Goal: Task Accomplishment & Management: Manage account settings

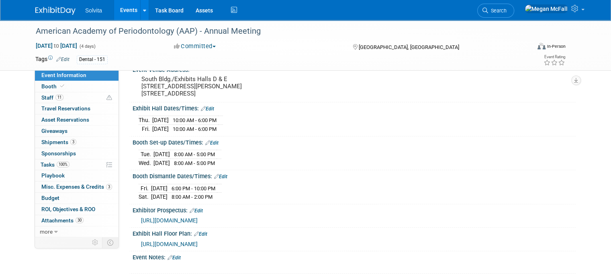
click at [38, 13] on img at bounding box center [55, 11] width 40 height 8
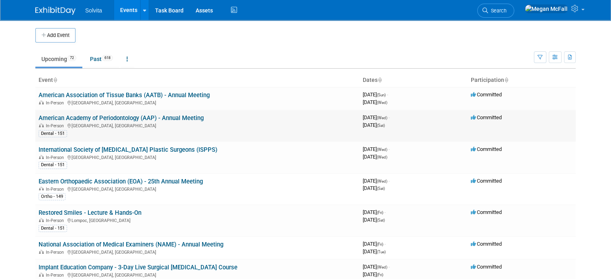
click at [96, 116] on link "American Academy of Periodontology (AAP) - Annual Meeting" at bounding box center [121, 117] width 165 height 7
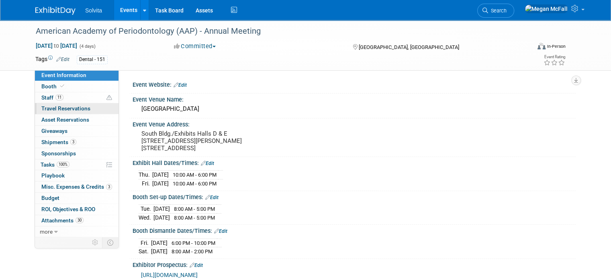
click at [63, 108] on span "Travel Reservations 0" at bounding box center [65, 108] width 49 height 6
